Goal: Unclear

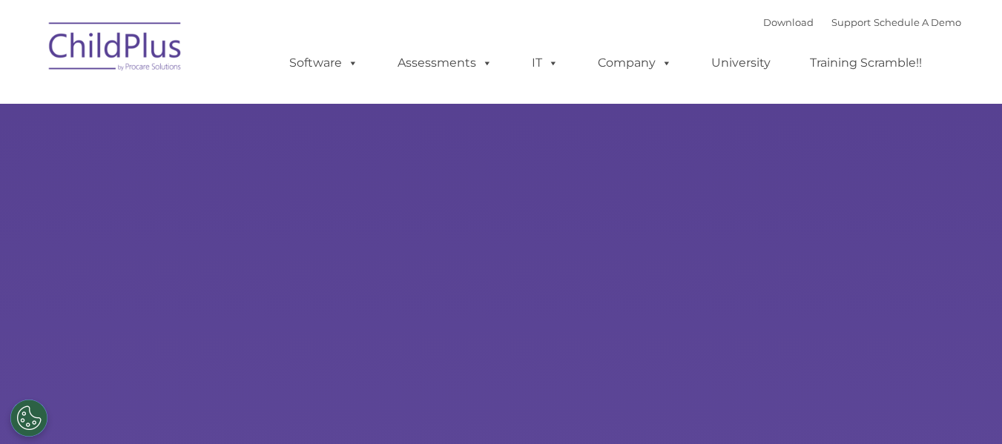
select select "MEDIUM"
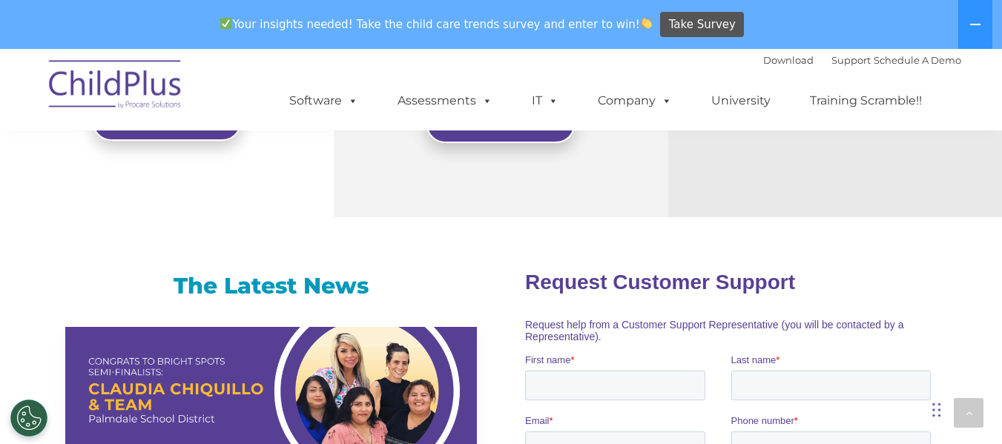
scroll to position [880, 0]
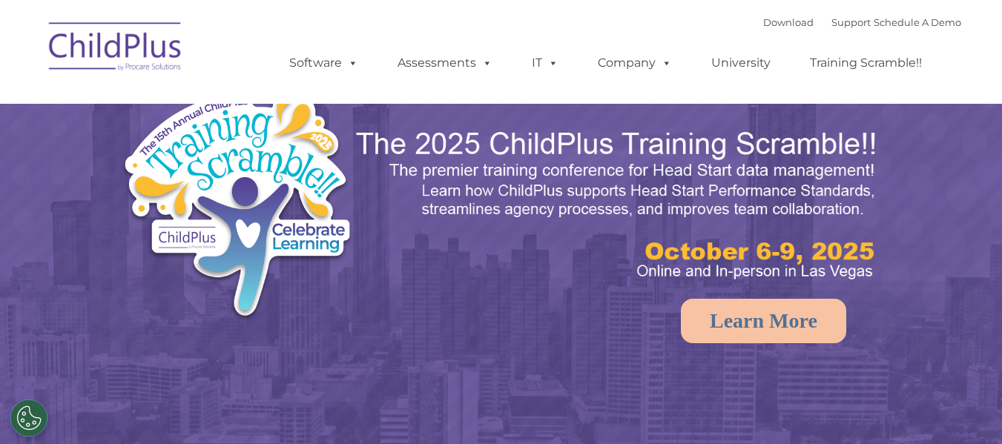
select select "MEDIUM"
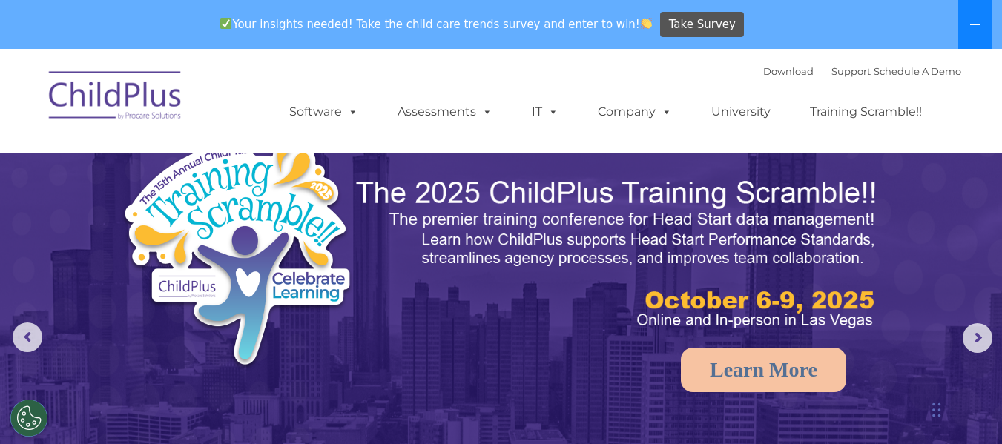
click at [977, 25] on icon at bounding box center [975, 24] width 10 height 1
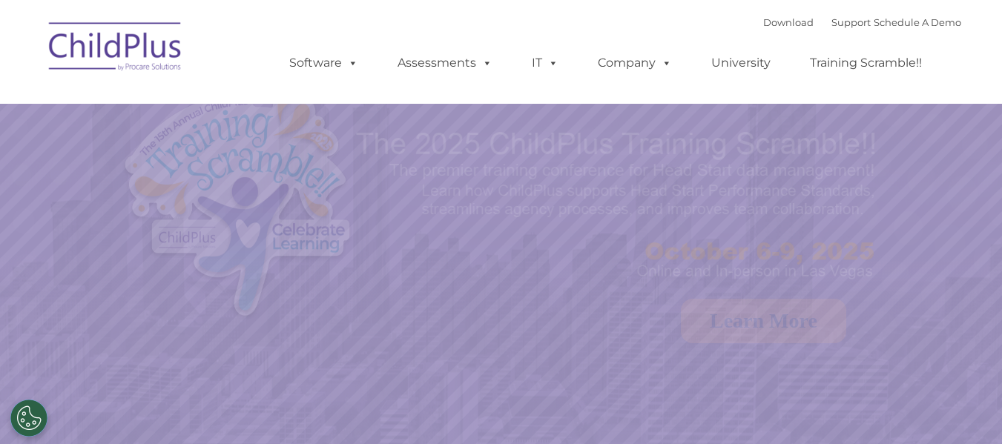
select select "MEDIUM"
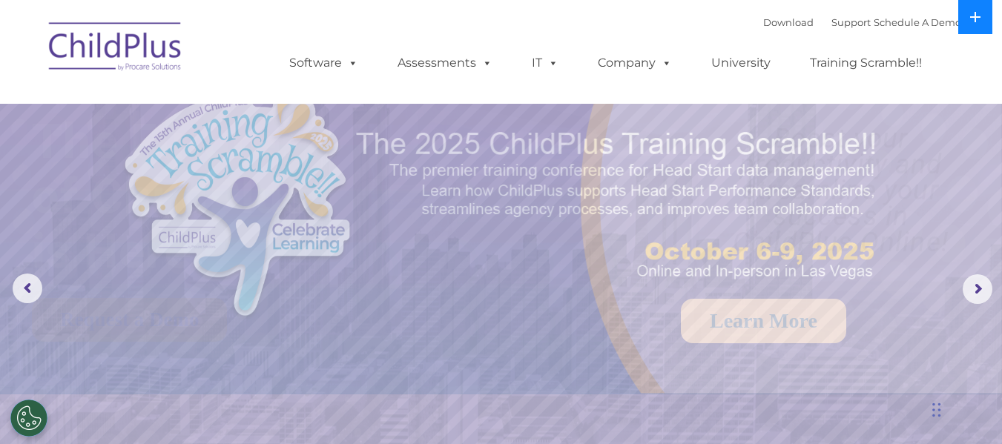
click at [977, 21] on icon at bounding box center [975, 17] width 12 height 12
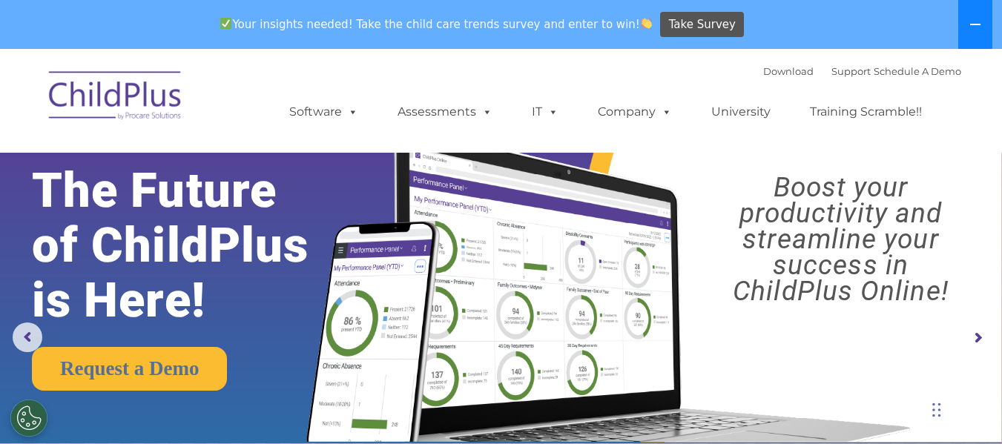
click at [977, 21] on icon at bounding box center [975, 25] width 12 height 12
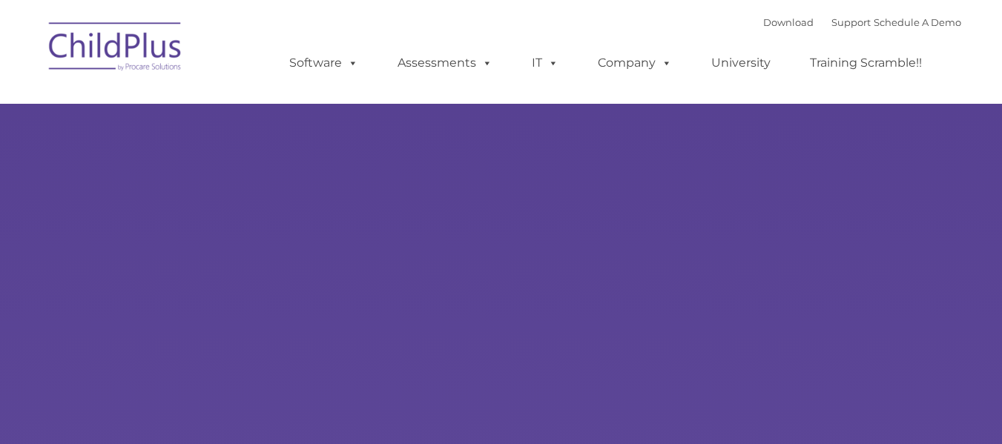
select select "MEDIUM"
